Goal: Communication & Community: Answer question/provide support

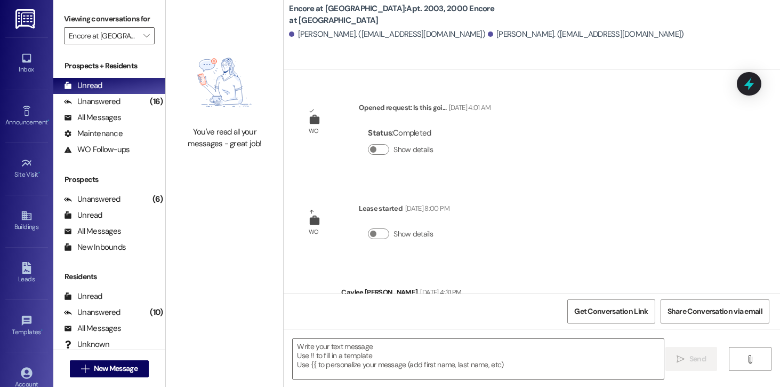
scroll to position [982, 0]
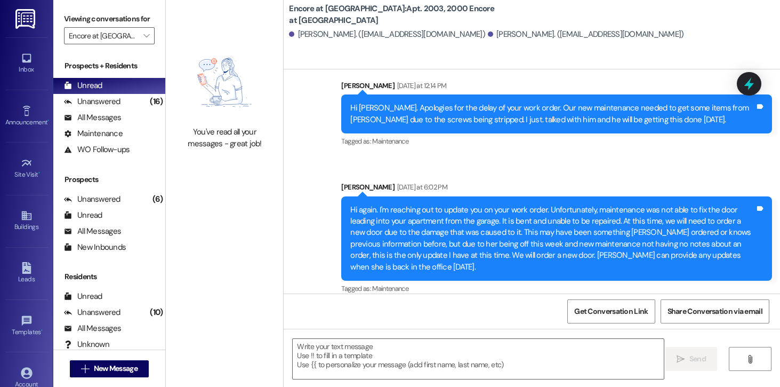
click at [106, 107] on div "Unanswered" at bounding box center [92, 101] width 57 height 11
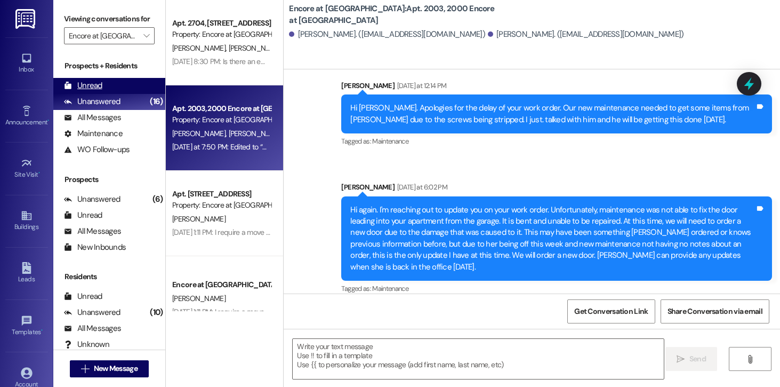
click at [93, 91] on div "Unread" at bounding box center [83, 85] width 38 height 11
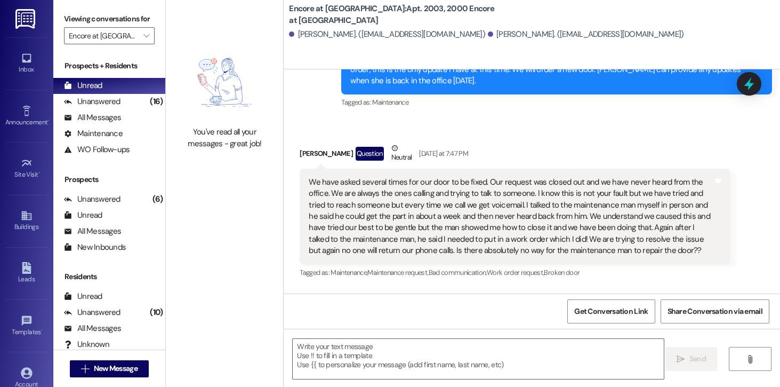
scroll to position [1068, 0]
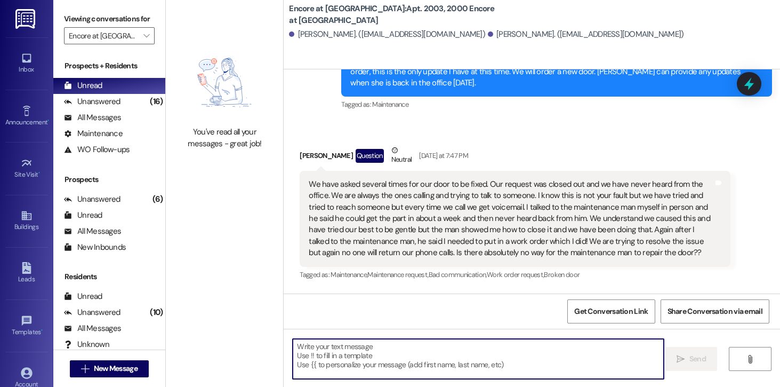
click at [360, 368] on textarea at bounding box center [478, 359] width 371 height 40
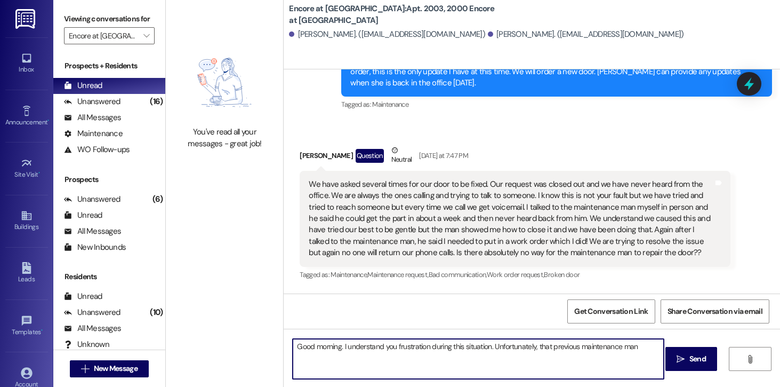
click at [639, 346] on textarea "Good morning. I understand you frustration during this situation. Unfortunately…" at bounding box center [478, 359] width 371 height 40
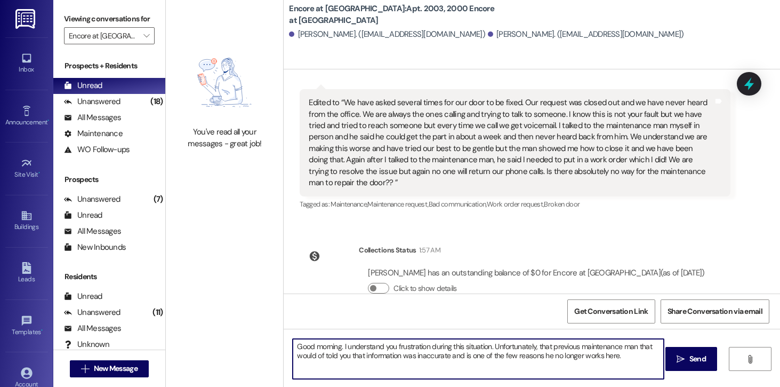
scroll to position [1295, 0]
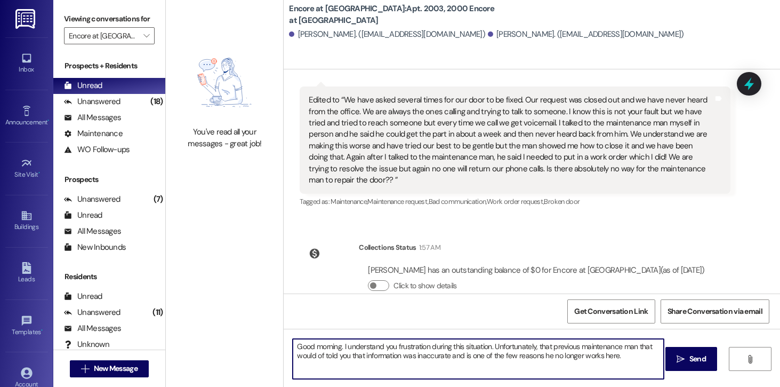
click at [617, 352] on textarea "Good morning. I understand you frustration during this situation. Unfortunately…" at bounding box center [478, 359] width 371 height 40
click at [390, 347] on textarea "Good morning. I understand you frustration during this situation. Unfortunately…" at bounding box center [478, 359] width 371 height 40
click at [614, 356] on textarea "Good morning. I understand your frustration during this situation. Unfortunatel…" at bounding box center [478, 359] width 371 height 40
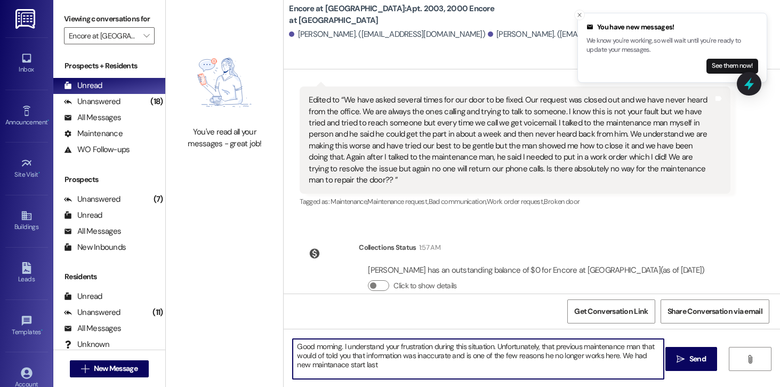
click at [312, 366] on textarea "Good morning. I understand your frustration during this situation. Unfortunatel…" at bounding box center [478, 359] width 371 height 40
click at [350, 362] on textarea "Good morning. I understand your frustration during this situation. Unfortunatel…" at bounding box center [478, 359] width 371 height 40
click at [371, 362] on textarea "Good morning. I understand your frustration during this situation. Unfortunatel…" at bounding box center [478, 359] width 371 height 40
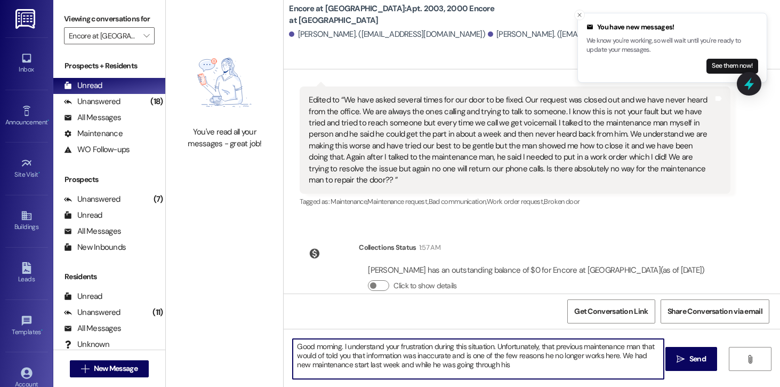
drag, startPoint x: 514, startPoint y: 364, endPoint x: 340, endPoint y: 365, distance: 173.8
click at [340, 365] on textarea "Good morning. I understand your frustration during this situation. Unfortunatel…" at bounding box center [478, 359] width 371 height 40
drag, startPoint x: 640, startPoint y: 355, endPoint x: 624, endPoint y: 355, distance: 16.0
click at [624, 355] on textarea "Good morning. I understand your frustration during this situation. Unfortunatel…" at bounding box center [478, 359] width 371 height 40
click at [353, 366] on textarea "Good morning. I understand your frustration during this situation. Unfortunatel…" at bounding box center [478, 359] width 371 height 40
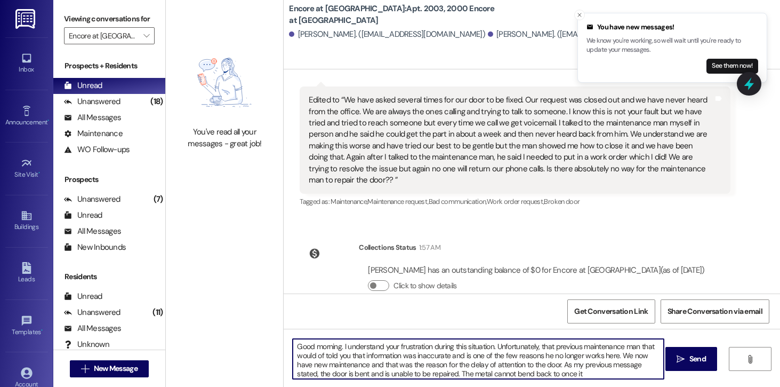
click at [552, 376] on textarea "Good morning. I understand your frustration during this situation. Unfortunatel…" at bounding box center [478, 359] width 371 height 40
click at [602, 374] on textarea "Good morning. I understand your frustration during this situation. Unfortunatel…" at bounding box center [478, 359] width 371 height 40
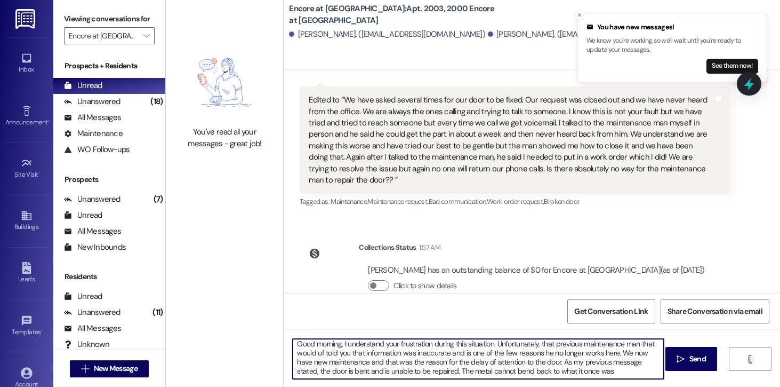
click at [613, 371] on textarea "Good morning. I understand your frustration during this situation. Unfortunatel…" at bounding box center [478, 359] width 371 height 40
click at [390, 372] on textarea "Good morning. I understand your frustration during this situation. Unfortunatel…" at bounding box center [478, 359] width 371 height 40
click at [456, 372] on textarea "Good morning. I understand your frustration during this situation. Unfortunatel…" at bounding box center [478, 359] width 371 height 40
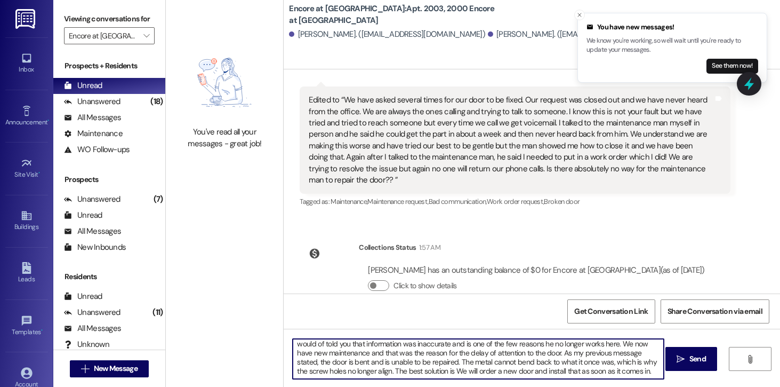
drag, startPoint x: 472, startPoint y: 373, endPoint x: 450, endPoint y: 372, distance: 21.9
click at [450, 372] on textarea "Good morning. I understand your frustration during this situation. Unfortunatel…" at bounding box center [478, 359] width 371 height 40
click at [633, 371] on textarea "Good morning. I understand your frustration during this situation. Unfortunatel…" at bounding box center [478, 359] width 371 height 40
type textarea "Good morning. I understand your frustration during this situation. Unfortunatel…"
click at [679, 359] on icon "" at bounding box center [681, 359] width 8 height 9
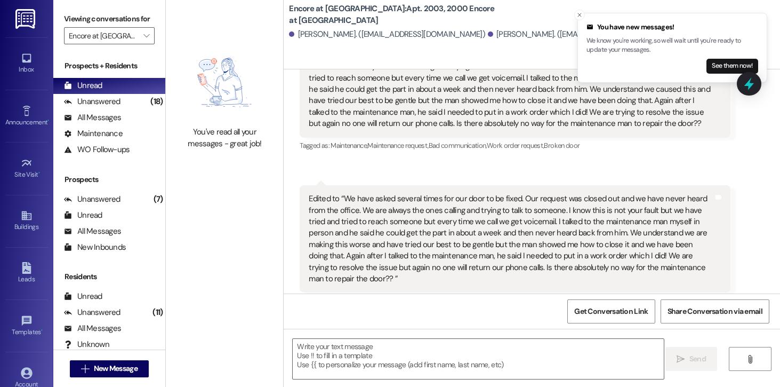
scroll to position [1415, 0]
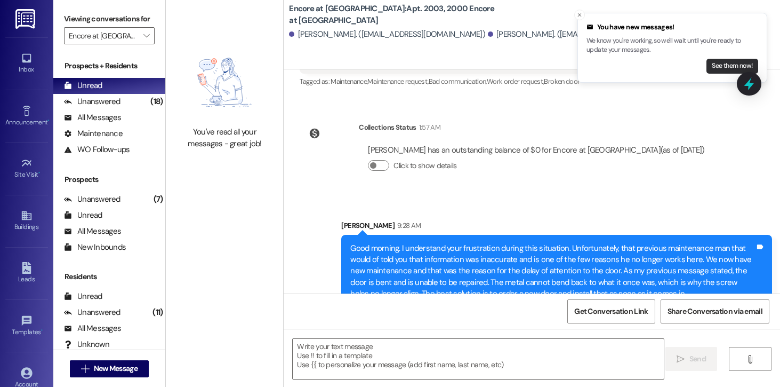
click at [718, 63] on button "See them now!" at bounding box center [733, 66] width 52 height 15
